Goal: Task Accomplishment & Management: Use online tool/utility

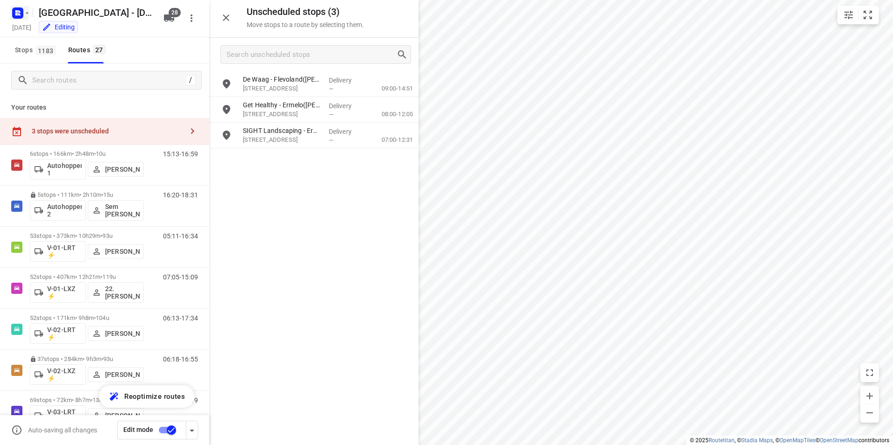
click at [18, 15] on icon "button" at bounding box center [19, 14] width 2 height 2
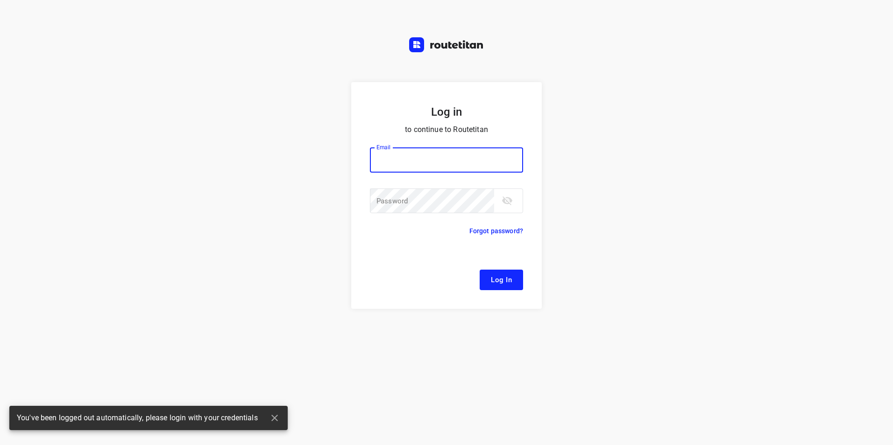
click at [51, 36] on div "Log in to continue to Routetitan Email Email ​ Password Password ​ Forgot passw…" at bounding box center [446, 222] width 893 height 445
type input "[EMAIL_ADDRESS][DOMAIN_NAME]"
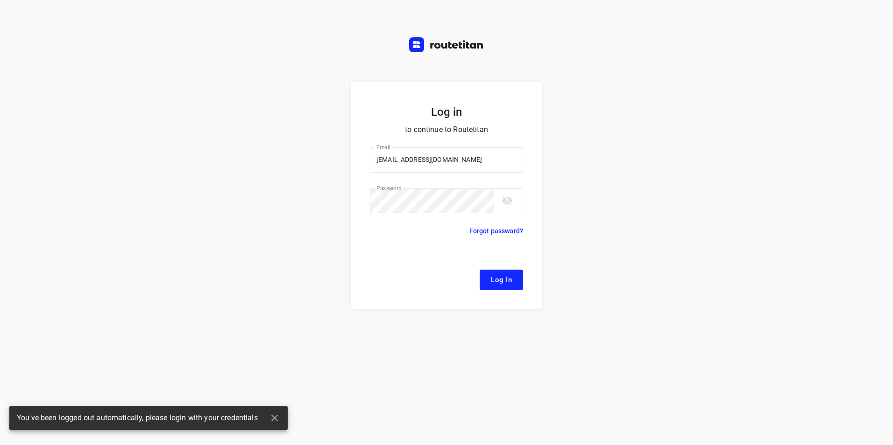
click at [505, 276] on span "Log In" at bounding box center [501, 280] width 21 height 12
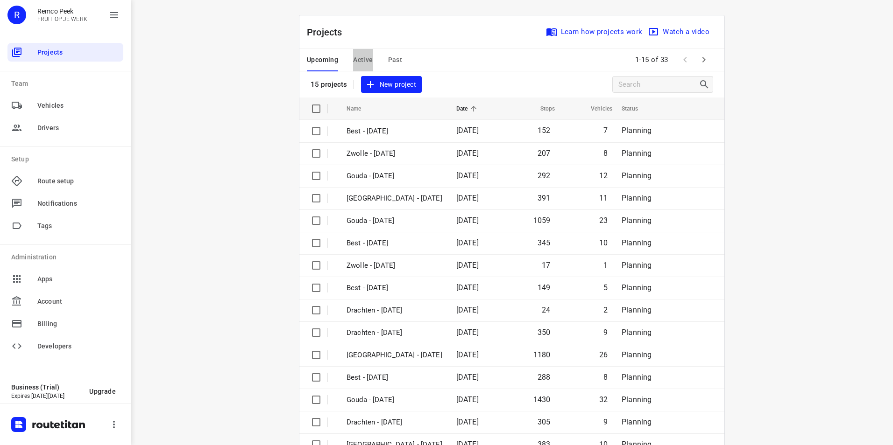
click at [358, 56] on span "Active" at bounding box center [363, 60] width 20 height 12
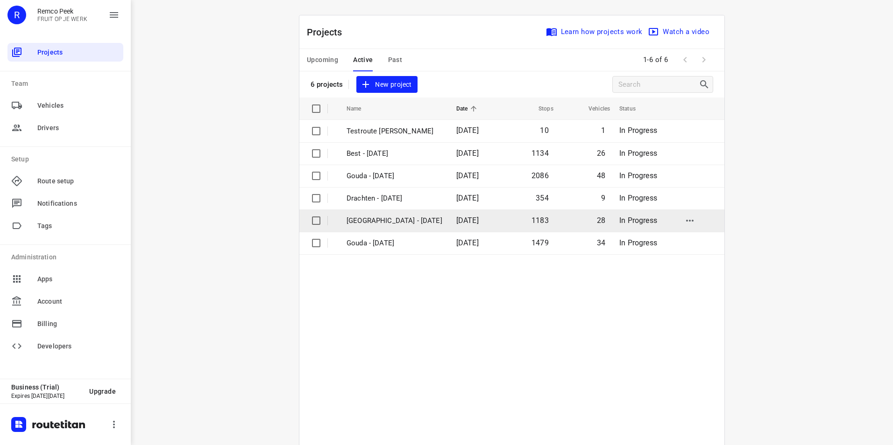
click at [388, 220] on p "[GEOGRAPHIC_DATA] - [DATE]" at bounding box center [394, 221] width 96 height 11
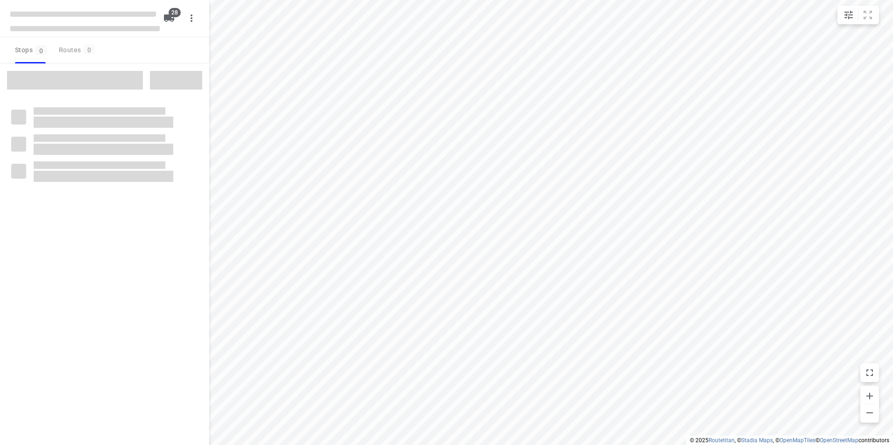
checkbox input "true"
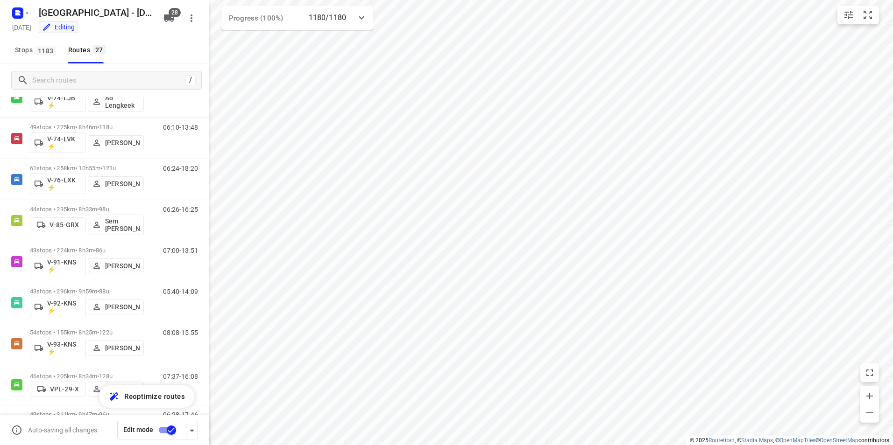
scroll to position [820, 0]
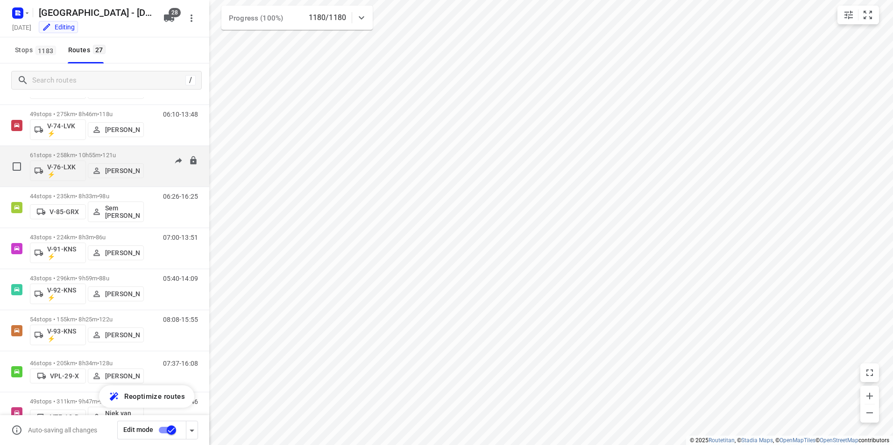
click at [128, 151] on div "61 stops • 258km • 10h55m • 121u V-76-LXK ⚡ [PERSON_NAME]" at bounding box center [87, 166] width 114 height 39
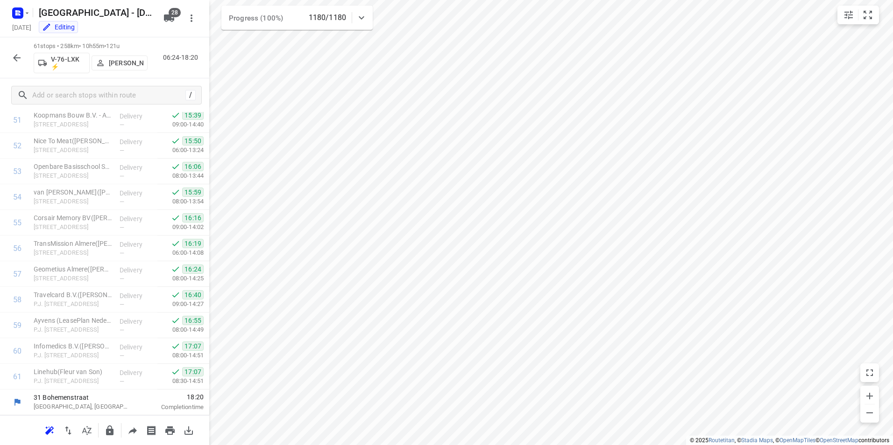
scroll to position [0, 0]
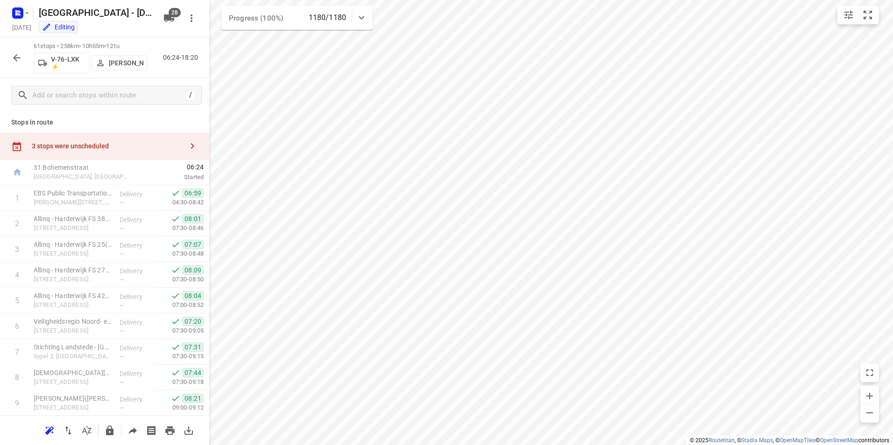
click at [21, 57] on icon "button" at bounding box center [16, 57] width 11 height 11
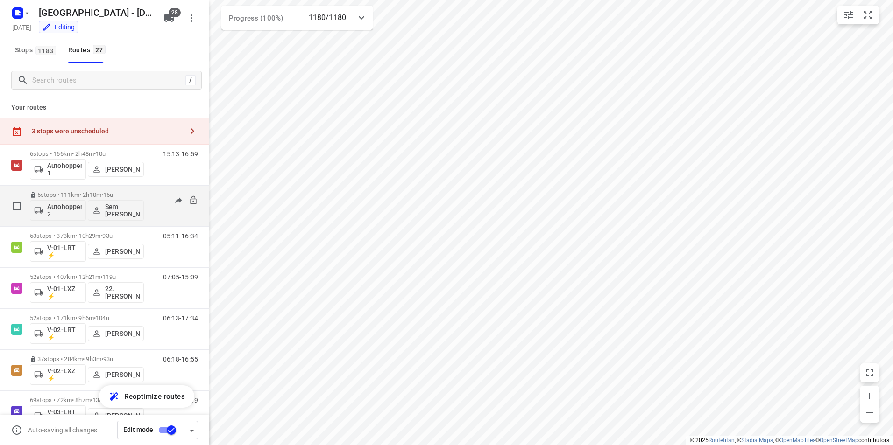
click at [113, 191] on div "5 stops • 111km • 2h10m • 15u Autohopper 2 Sem [PERSON_NAME]" at bounding box center [87, 206] width 114 height 39
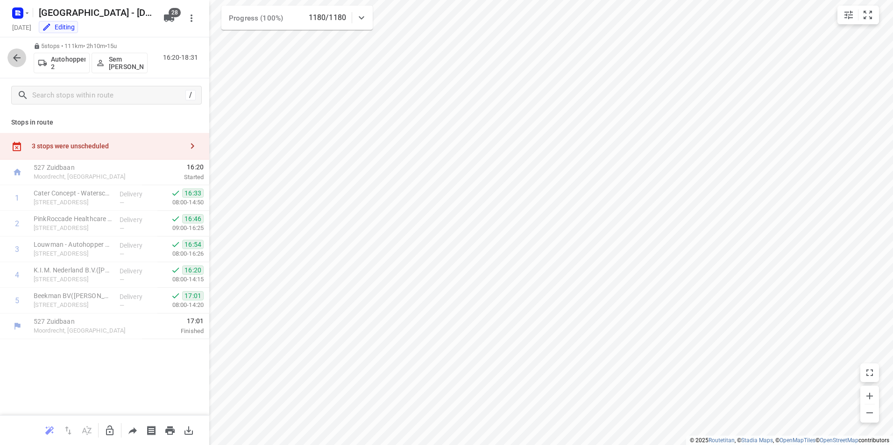
click at [17, 56] on icon "button" at bounding box center [16, 57] width 11 height 11
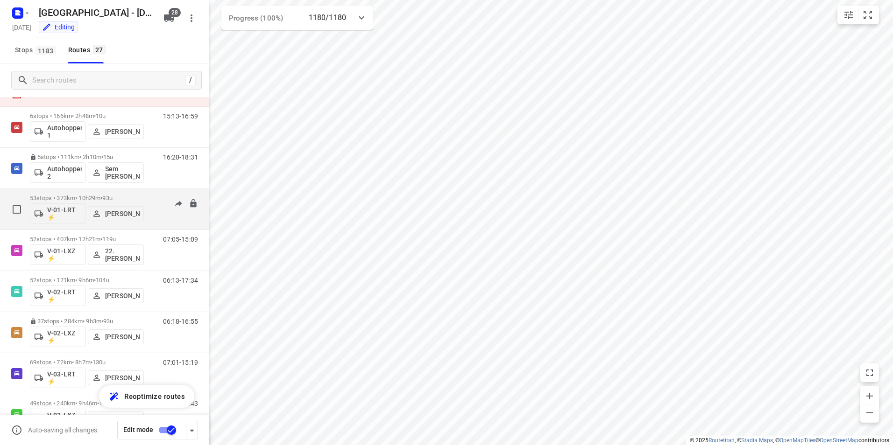
scroll to position [93, 0]
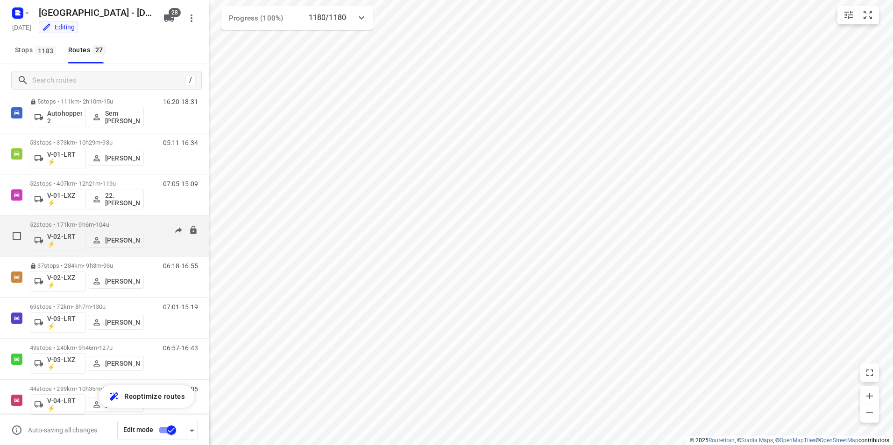
click at [98, 221] on div "52 stops • 171km • 9h6m • 104u V-02-LRT ⚡ [PERSON_NAME]" at bounding box center [87, 236] width 114 height 39
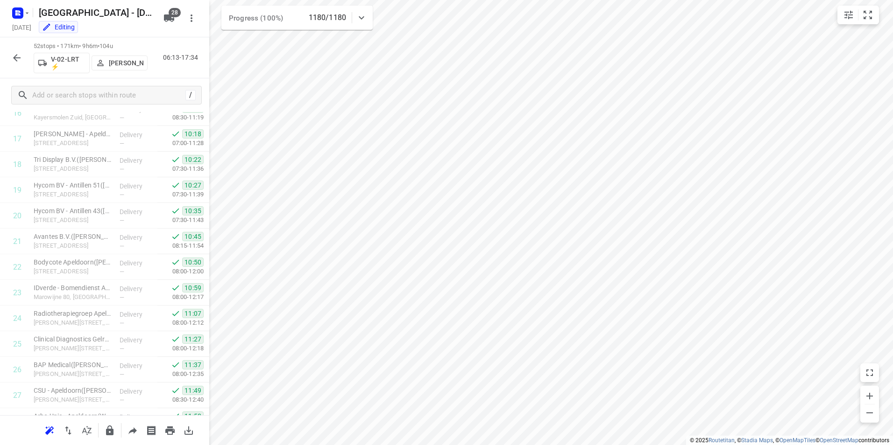
scroll to position [1131, 0]
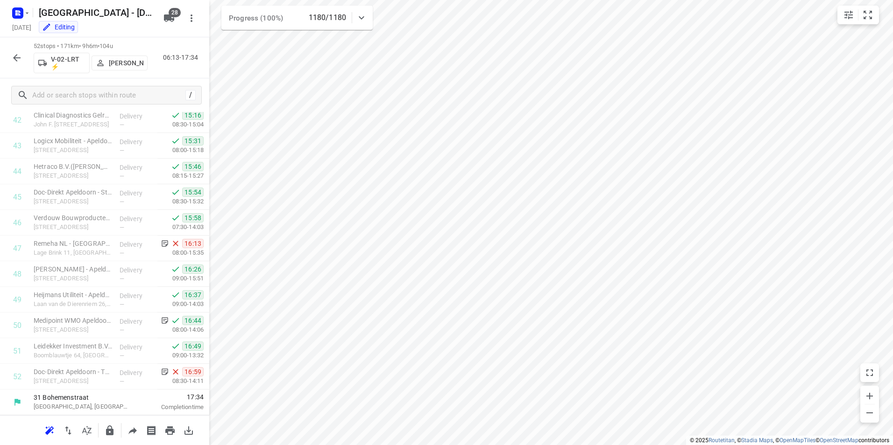
click at [20, 54] on icon "button" at bounding box center [16, 57] width 11 height 11
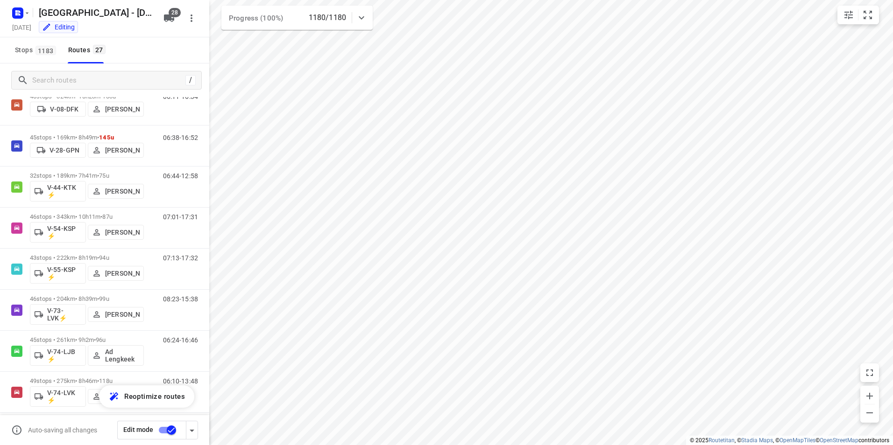
scroll to position [557, 0]
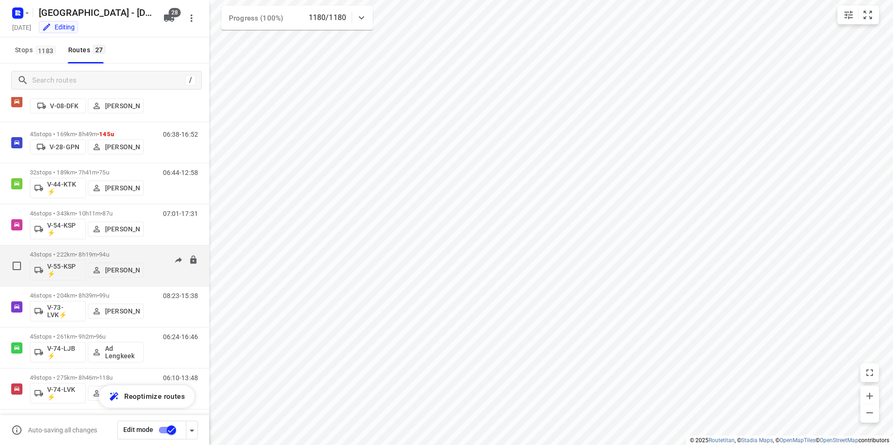
click at [99, 252] on span "•" at bounding box center [98, 254] width 2 height 7
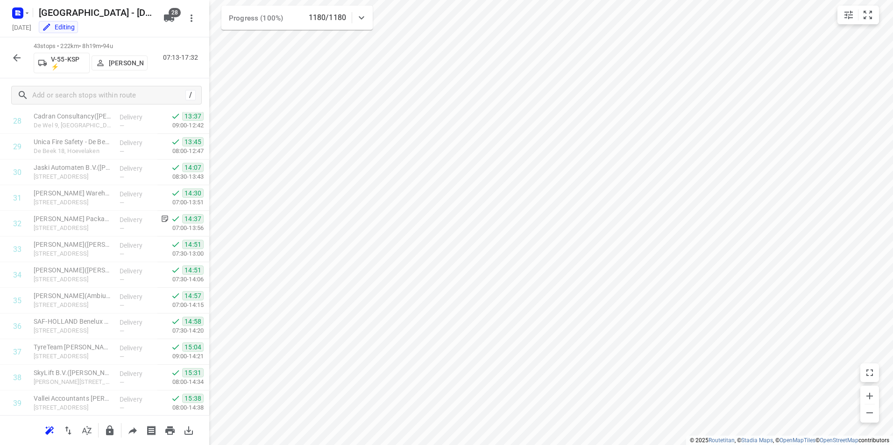
scroll to position [900, 0]
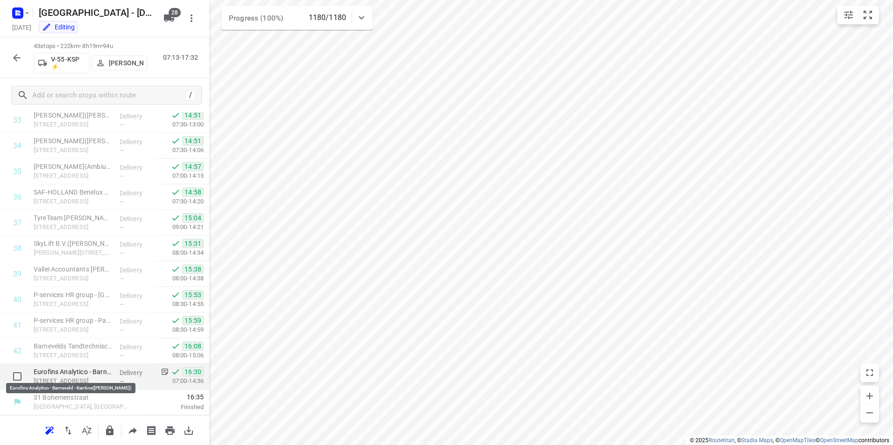
click at [91, 368] on p "Eurofins Analytico - Barneveld - Kantine([PERSON_NAME])" at bounding box center [73, 371] width 78 height 9
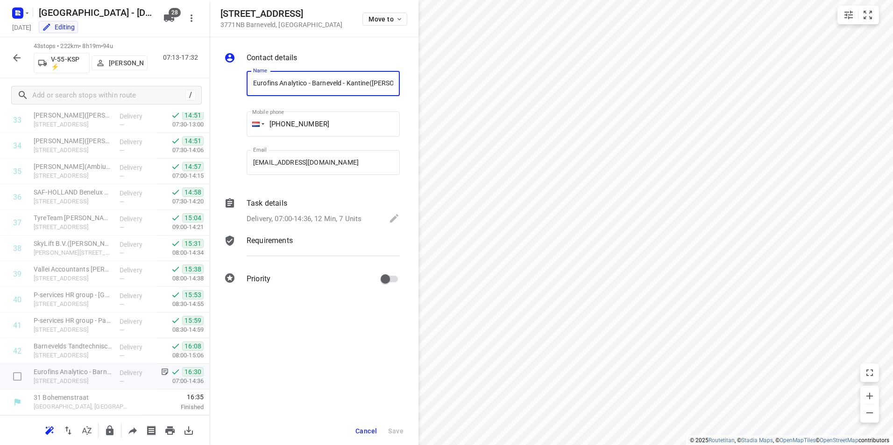
scroll to position [0, 34]
click at [268, 205] on p "Task details" at bounding box center [267, 203] width 41 height 11
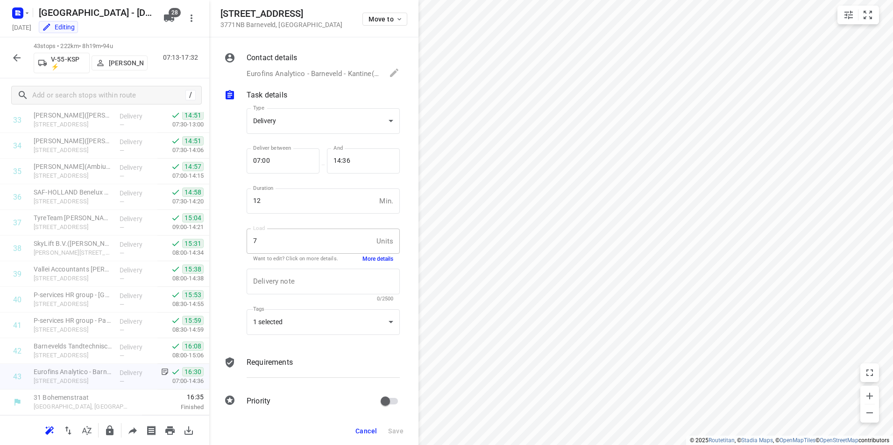
click at [363, 259] on button "More details" at bounding box center [377, 259] width 31 height 8
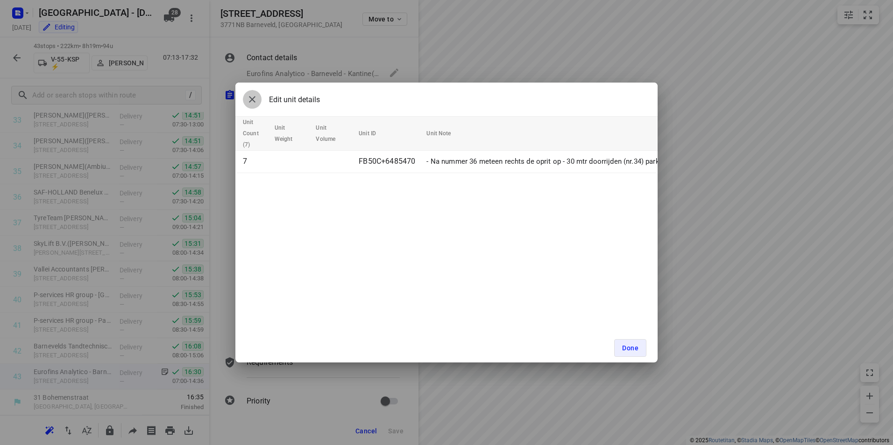
click at [257, 100] on icon "button" at bounding box center [252, 99] width 11 height 11
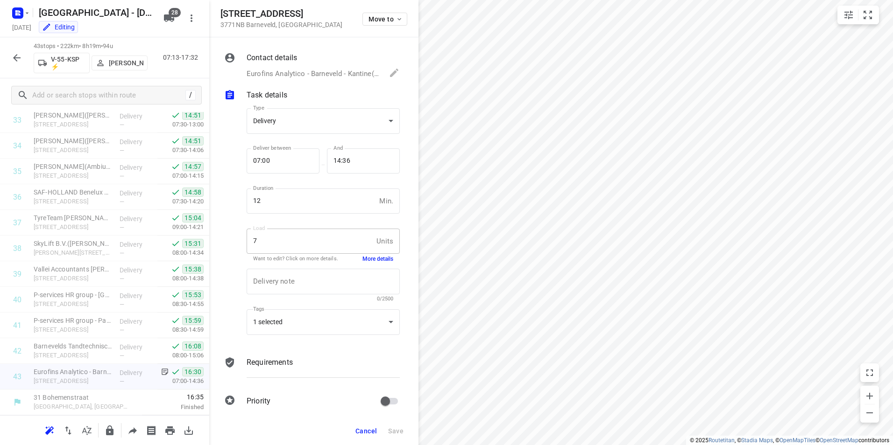
click at [17, 58] on icon "button" at bounding box center [16, 57] width 11 height 11
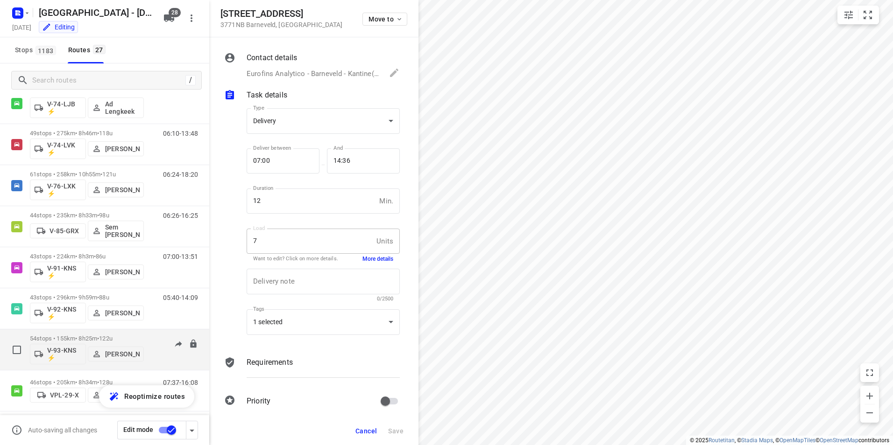
scroll to position [848, 0]
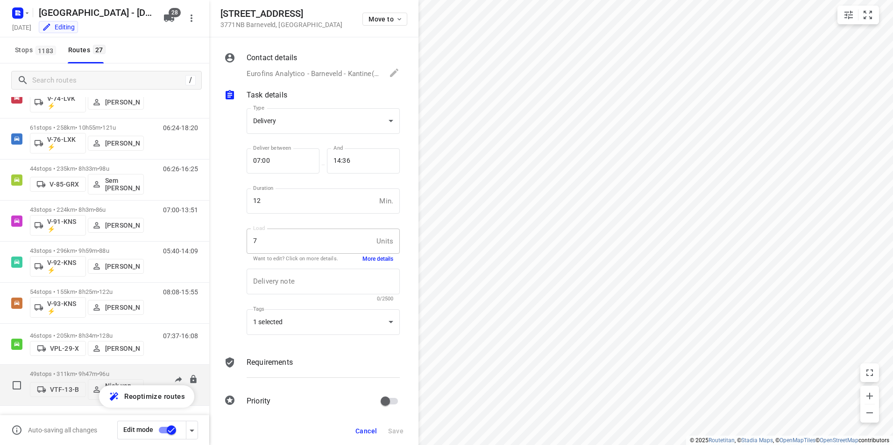
click at [72, 374] on p "49 stops • 311km • 9h47m • 96u" at bounding box center [87, 374] width 114 height 7
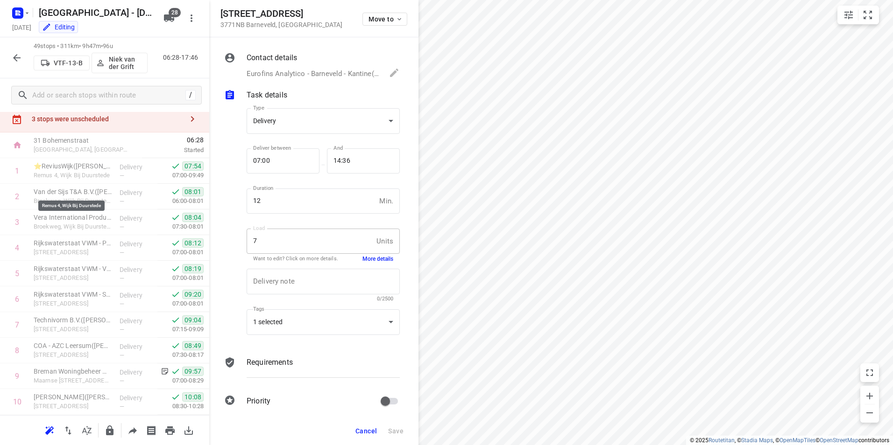
scroll to position [0, 0]
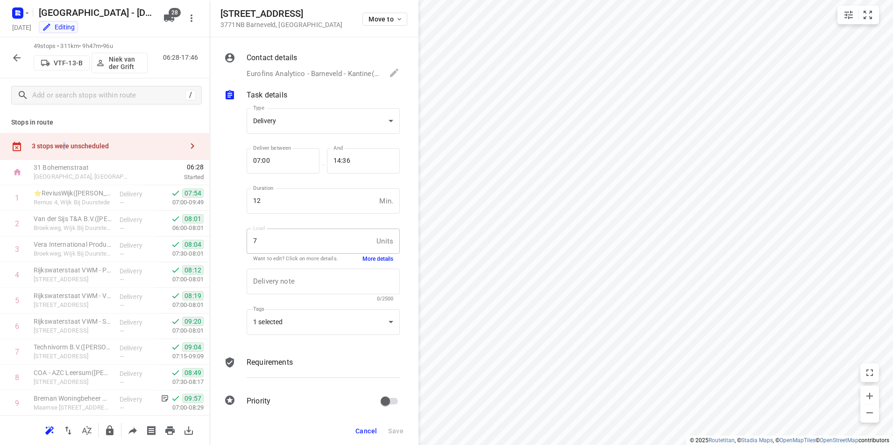
click at [64, 144] on div "3 stops were unscheduled" at bounding box center [107, 145] width 151 height 7
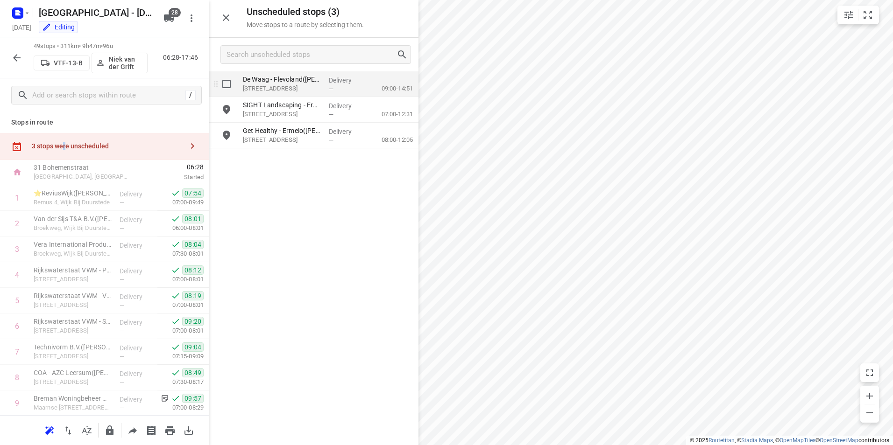
click at [294, 85] on p "[STREET_ADDRESS]" at bounding box center [282, 88] width 78 height 9
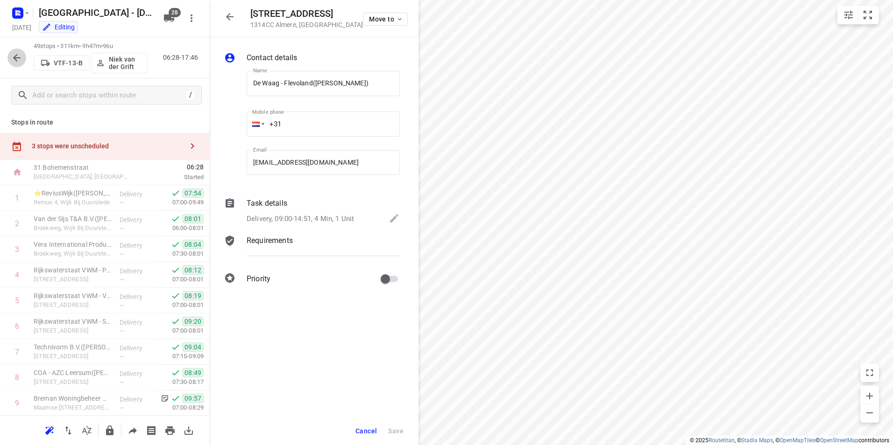
click at [15, 59] on icon "button" at bounding box center [16, 57] width 7 height 7
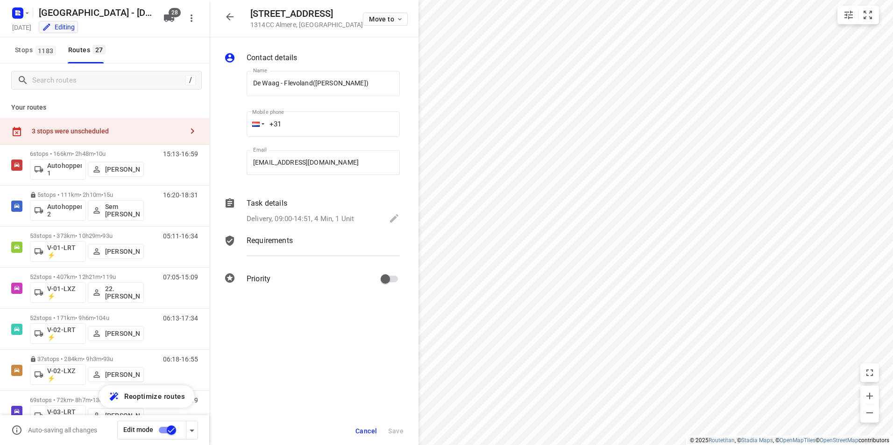
click at [69, 134] on div "3 stops were unscheduled" at bounding box center [107, 130] width 151 height 7
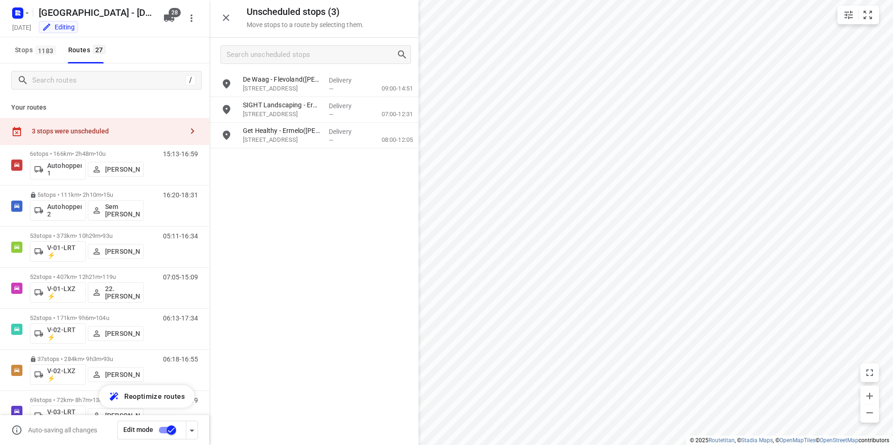
click at [69, 135] on div "3 stops were unscheduled" at bounding box center [107, 130] width 151 height 7
click at [280, 110] on p "[STREET_ADDRESS]" at bounding box center [282, 114] width 78 height 9
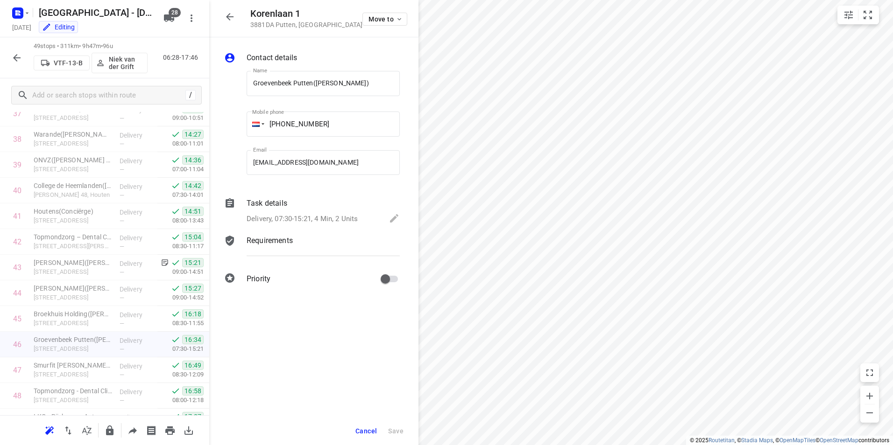
scroll to position [1054, 0]
